Goal: Information Seeking & Learning: Find specific fact

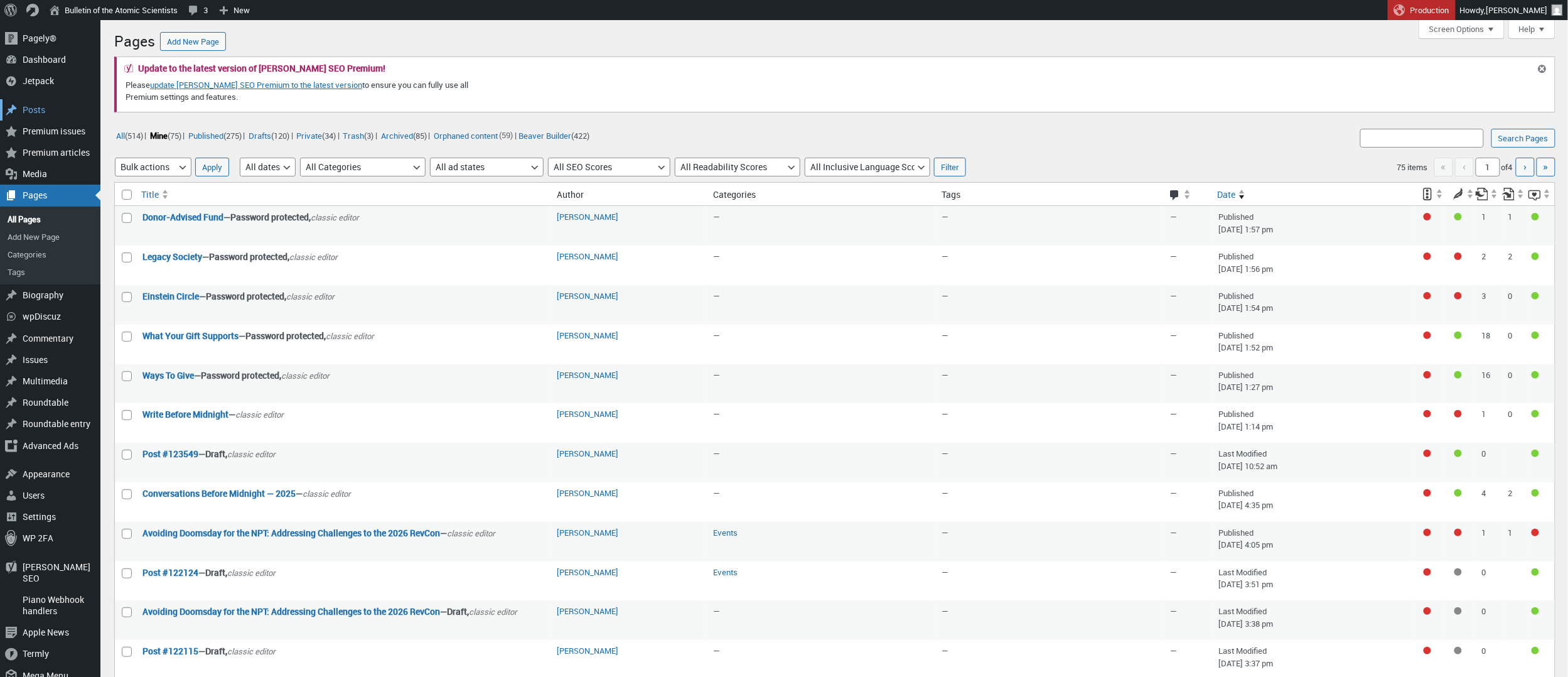
click at [30, 101] on div "Posts" at bounding box center [50, 110] width 100 height 21
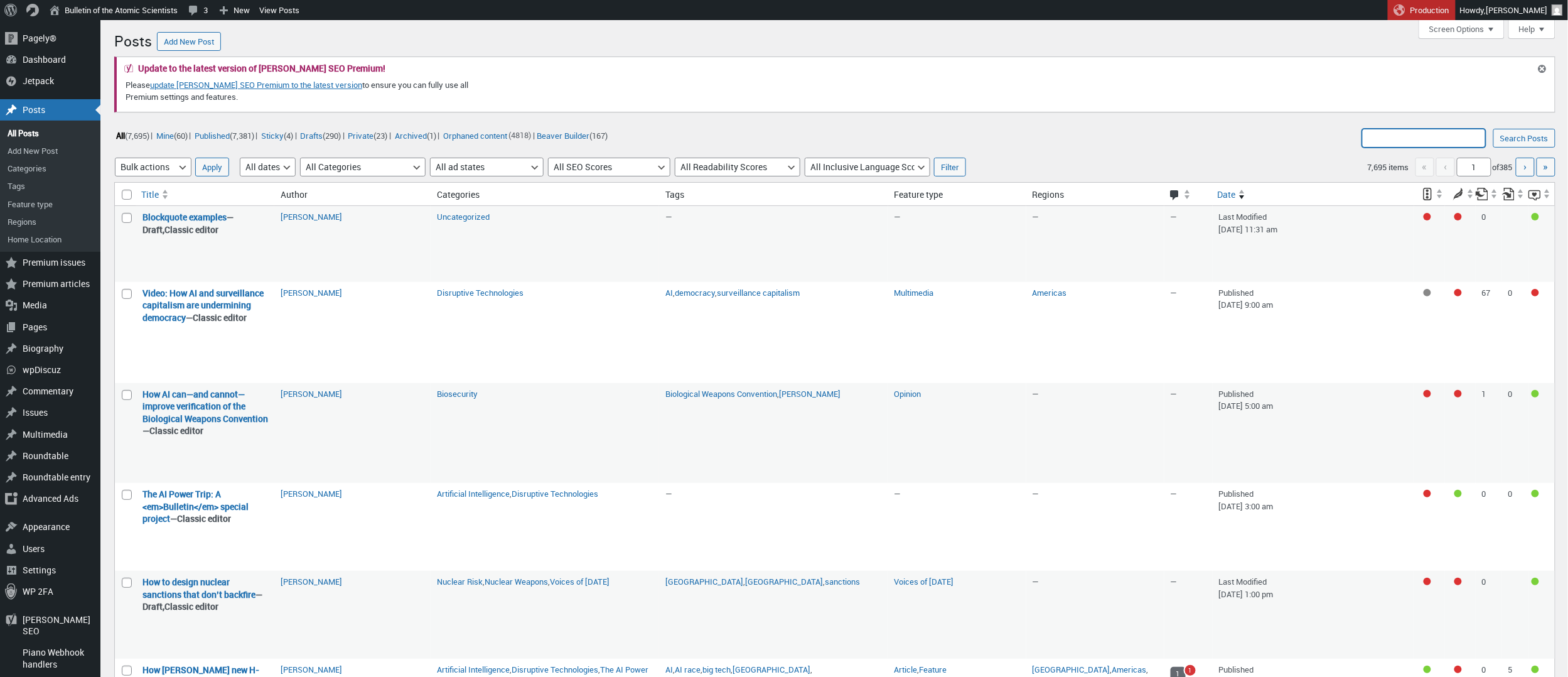
click at [1398, 146] on input "Search Posts:" at bounding box center [1424, 138] width 124 height 19
click at [1398, 137] on input "Nuclear" at bounding box center [1424, 138] width 124 height 19
paste input "The Next Nuclear Renaissance"
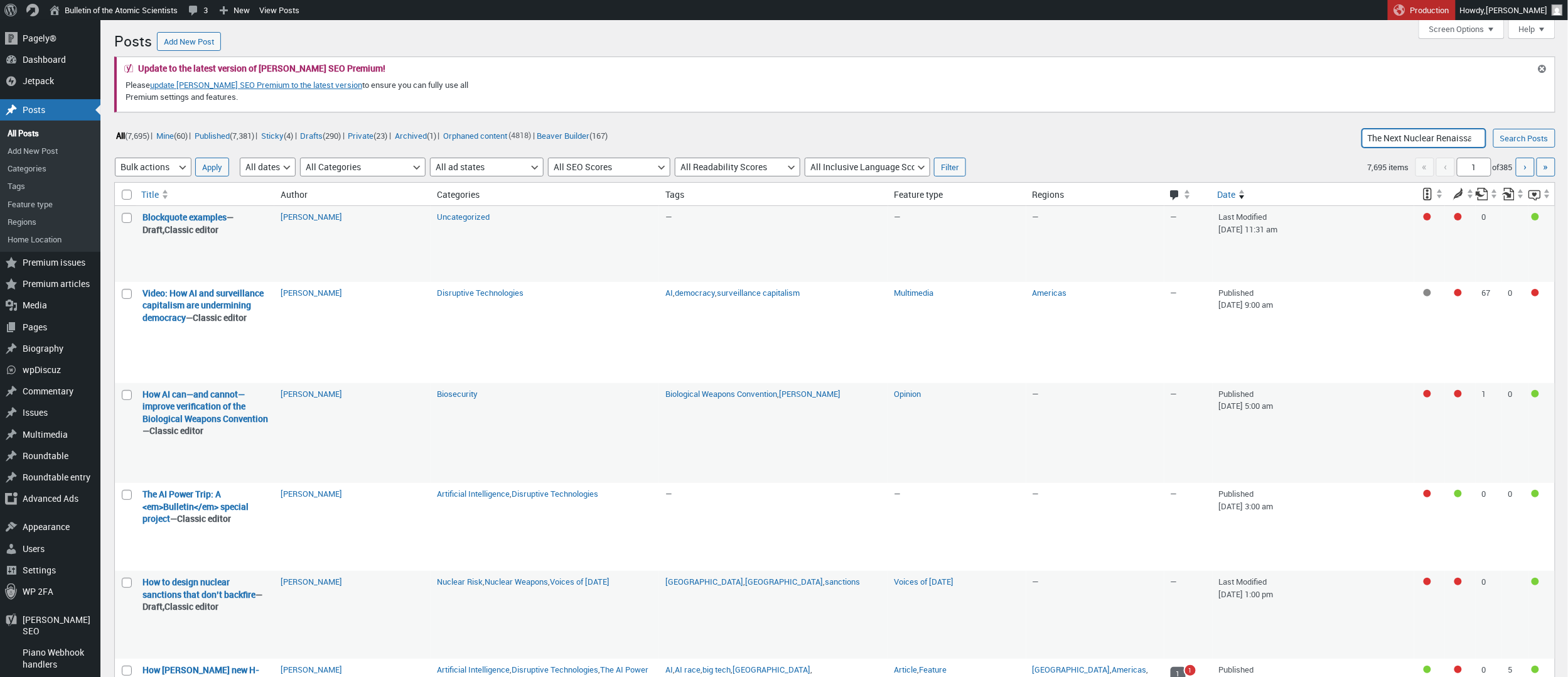
type input "The Next Nuclear Renaissance"
click at [1523, 139] on input "Search Posts" at bounding box center [1524, 138] width 62 height 19
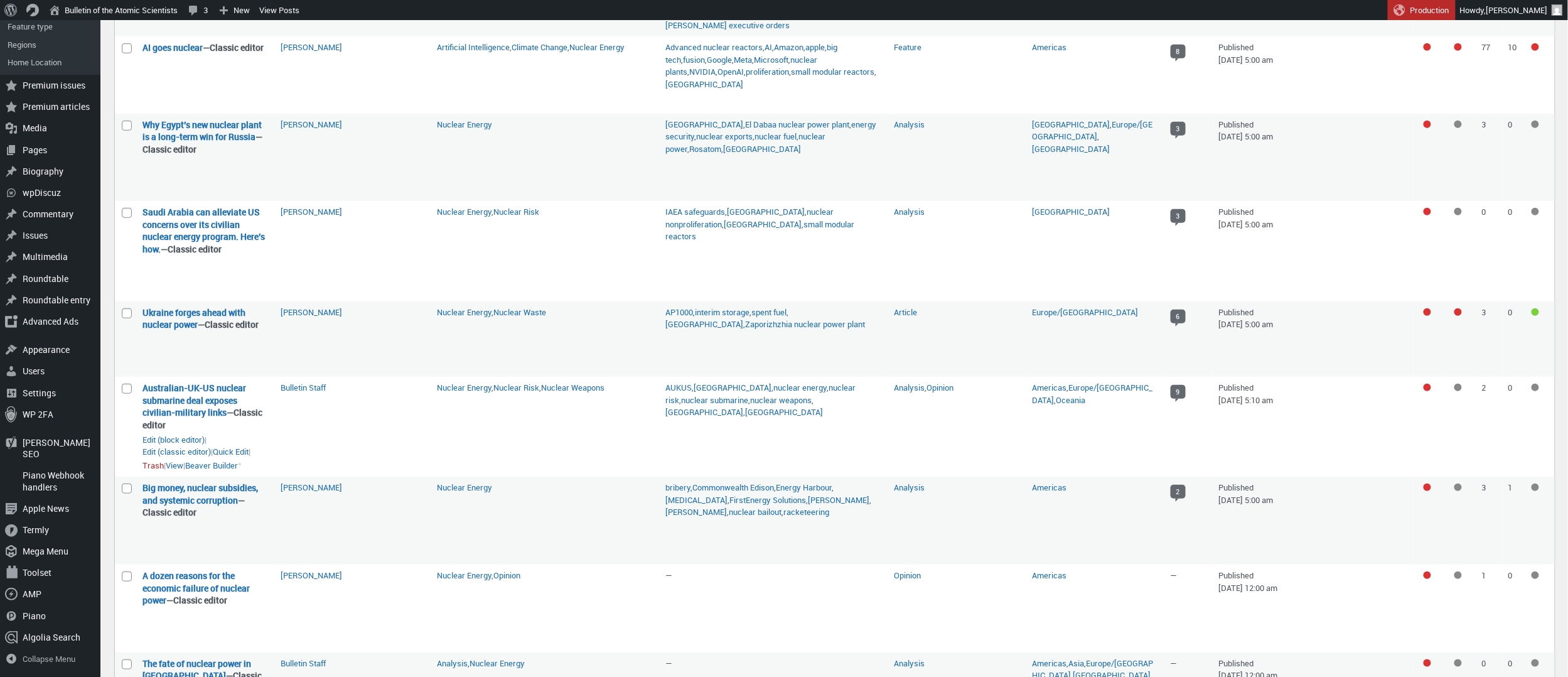
scroll to position [287, 0]
